Goal: Information Seeking & Learning: Learn about a topic

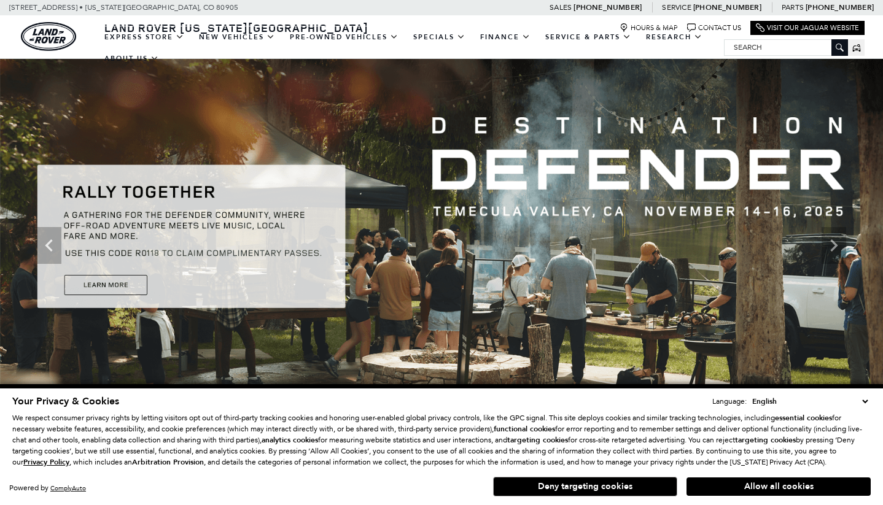
click at [594, 486] on button "Deny targeting cookies" at bounding box center [585, 487] width 184 height 20
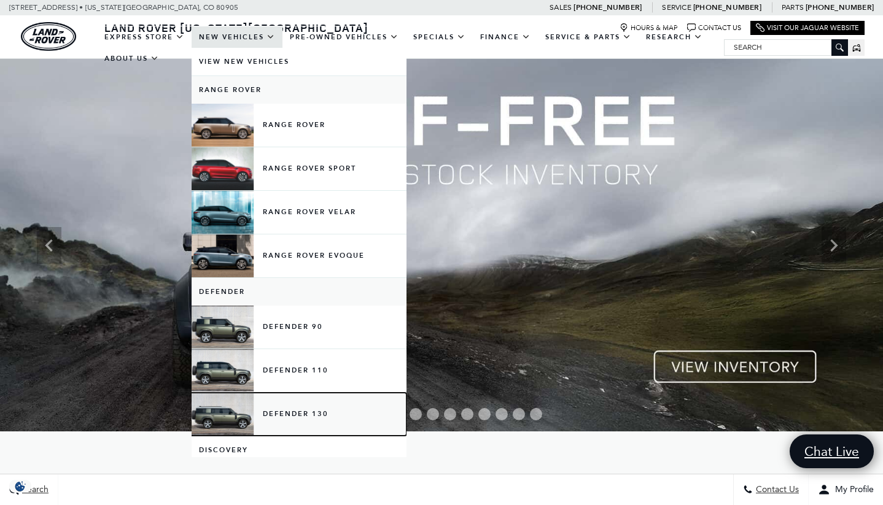
click at [318, 418] on link "Defender 130" at bounding box center [299, 414] width 215 height 43
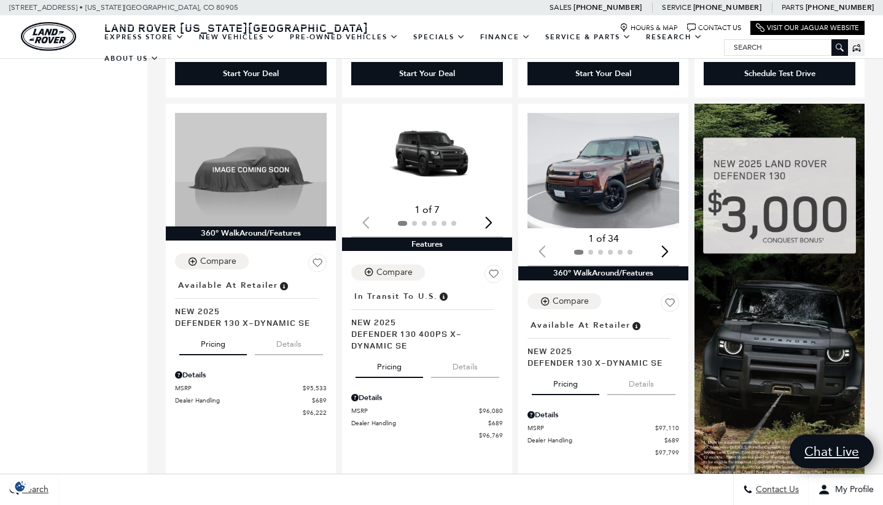
scroll to position [641, 0]
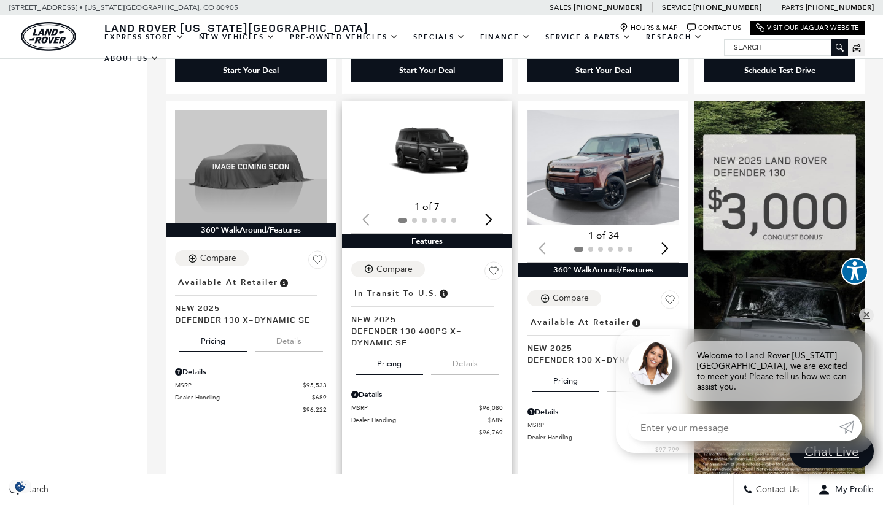
click at [436, 133] on img "1 / 2" at bounding box center [428, 153] width 154 height 87
click at [641, 146] on img "1 / 2" at bounding box center [604, 167] width 154 height 115
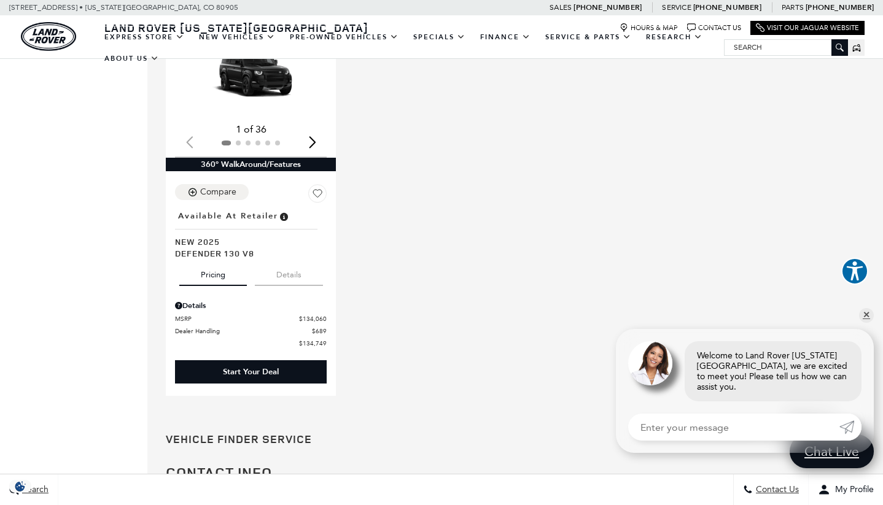
scroll to position [1167, 0]
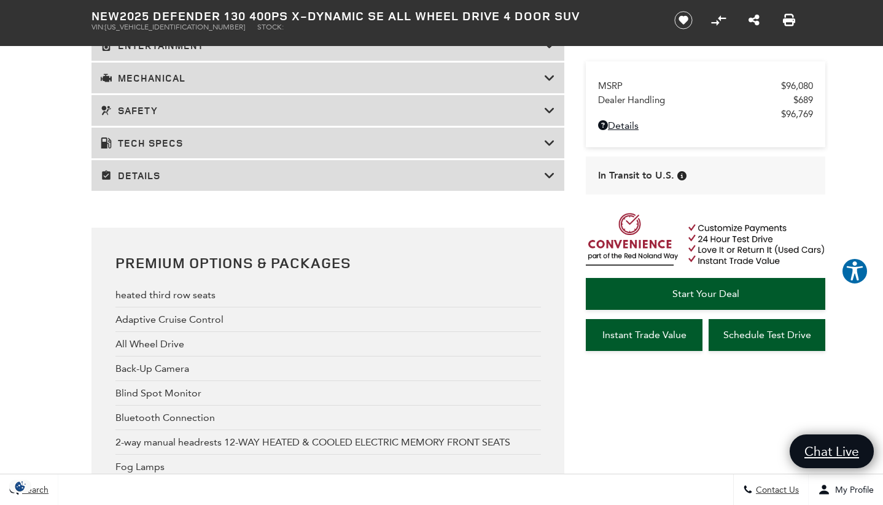
scroll to position [1983, 0]
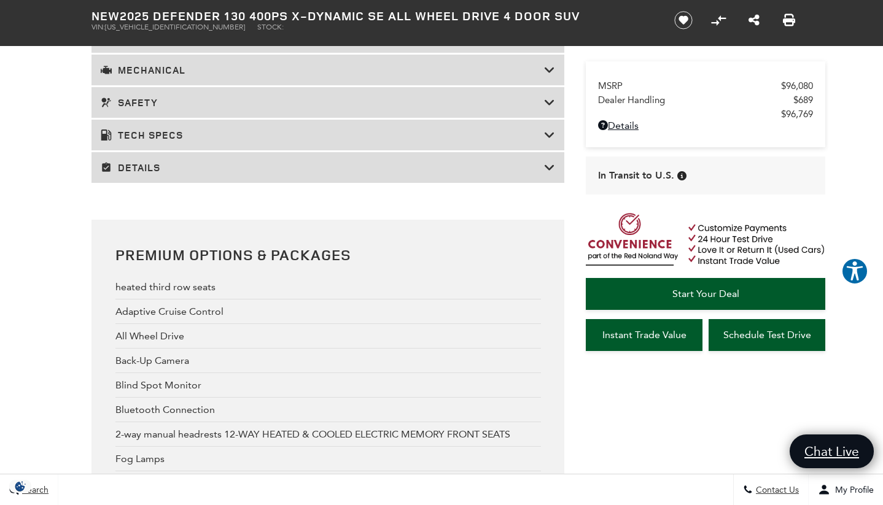
click at [403, 174] on h3 "Details" at bounding box center [322, 167] width 443 height 12
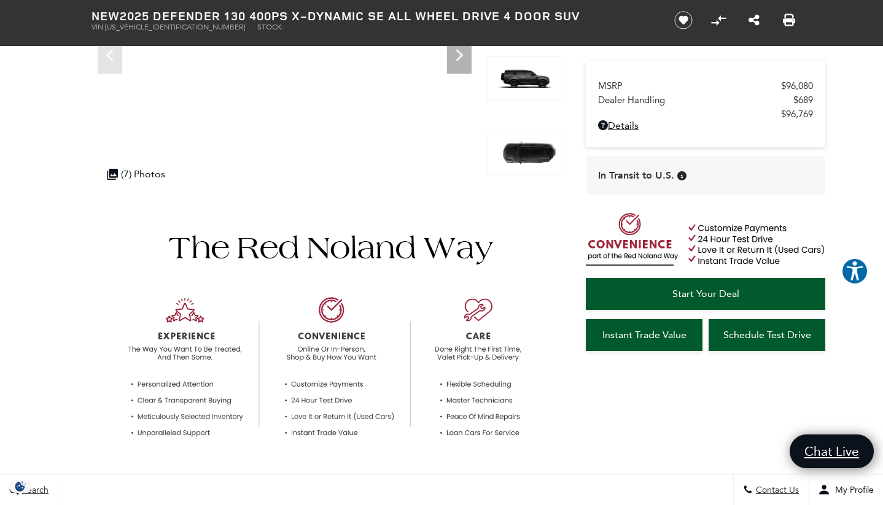
scroll to position [0, 0]
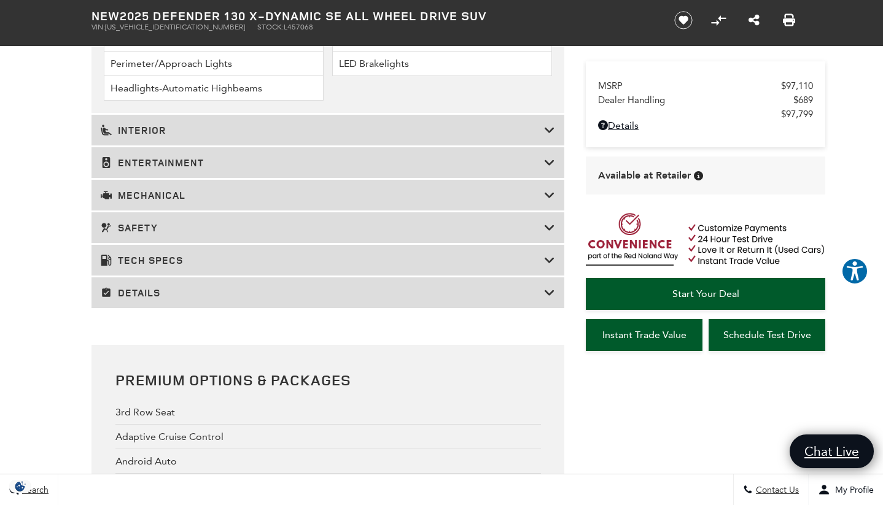
scroll to position [1957, 0]
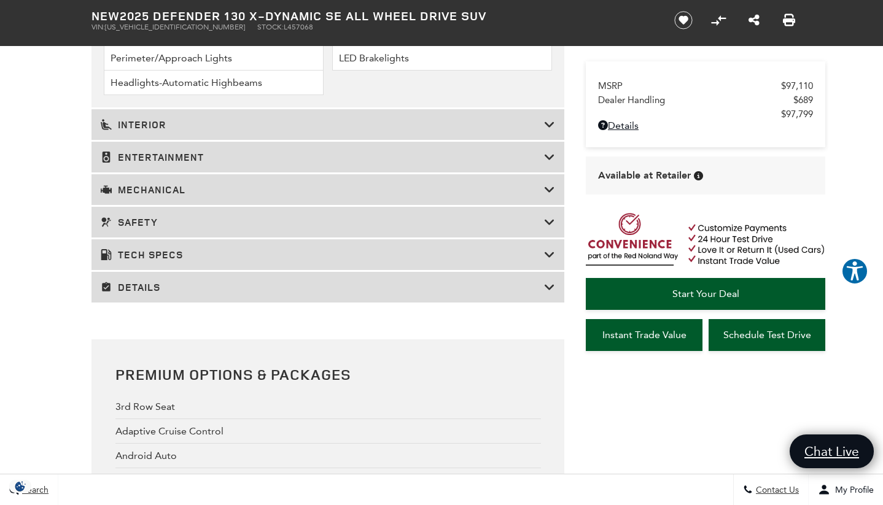
click at [383, 288] on h3 "Details" at bounding box center [322, 287] width 443 height 12
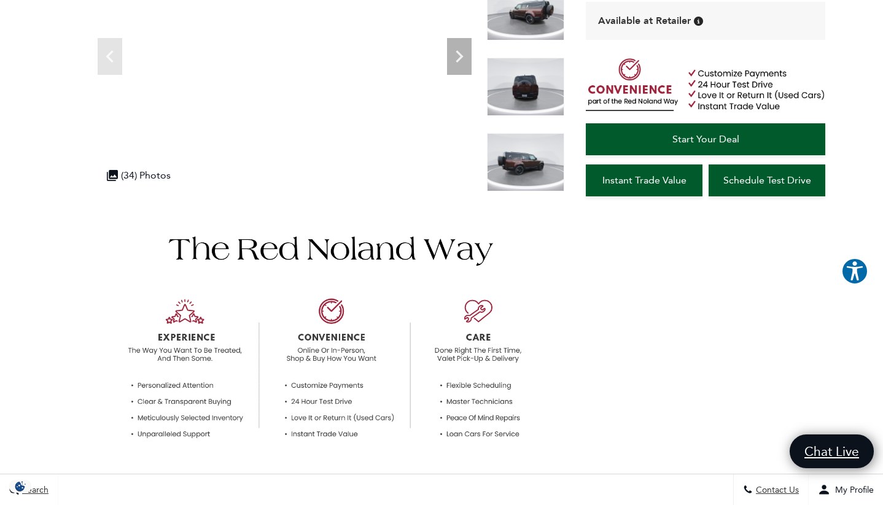
scroll to position [0, 0]
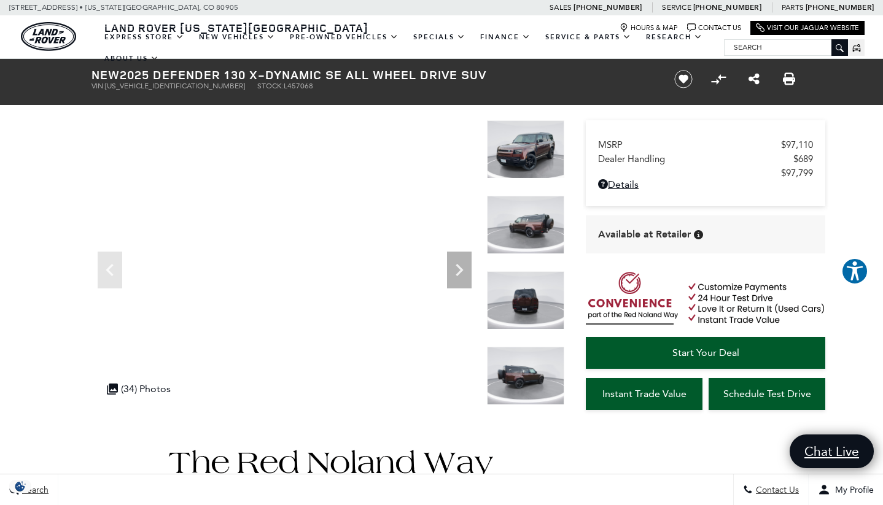
click at [284, 87] on span "L457068" at bounding box center [298, 86] width 29 height 9
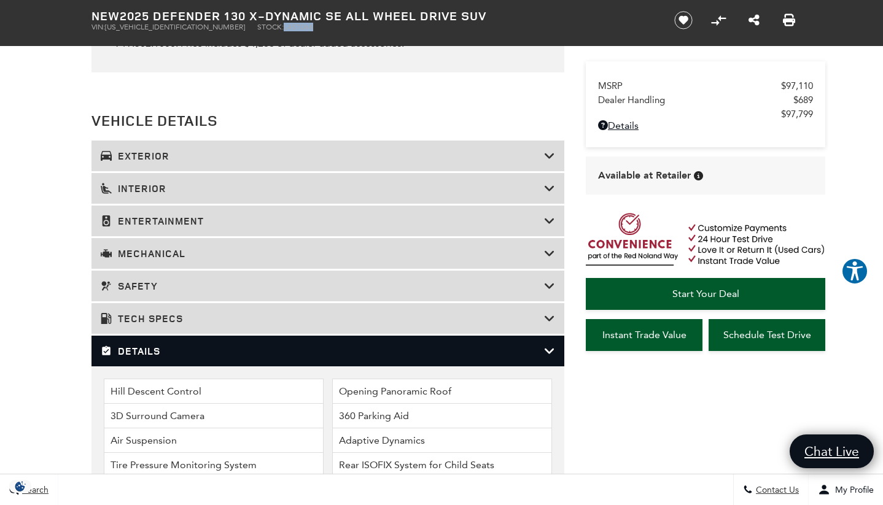
scroll to position [1544, 0]
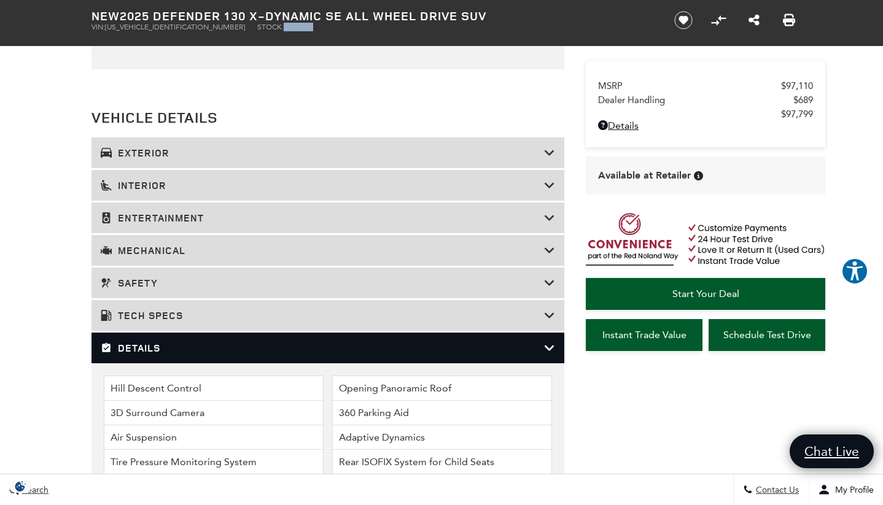
click at [498, 252] on h3 "Mechanical" at bounding box center [322, 250] width 443 height 12
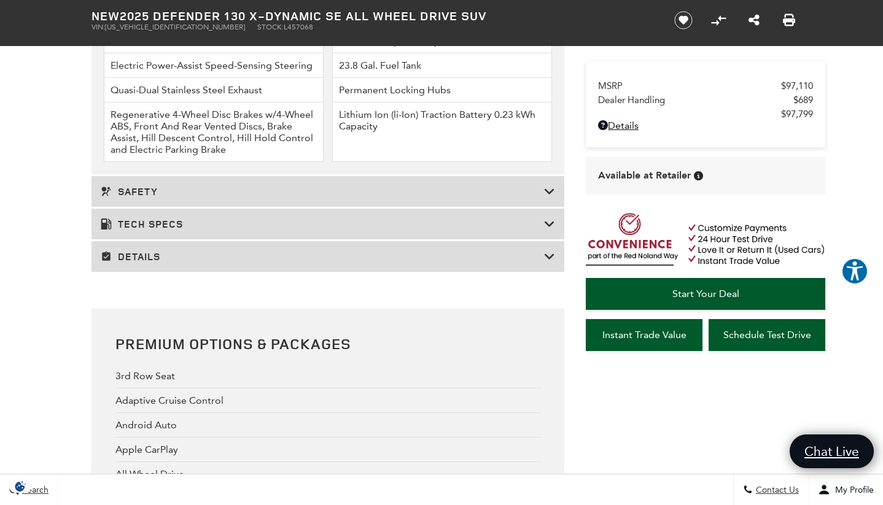
scroll to position [1940, 0]
click at [498, 227] on h3 "Tech Specs" at bounding box center [322, 223] width 443 height 12
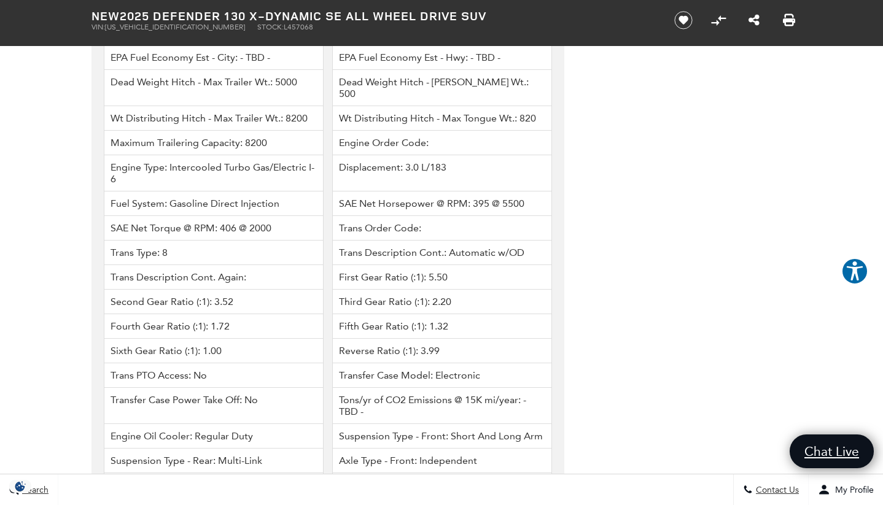
scroll to position [4579, 0]
